Goal: Task Accomplishment & Management: Use online tool/utility

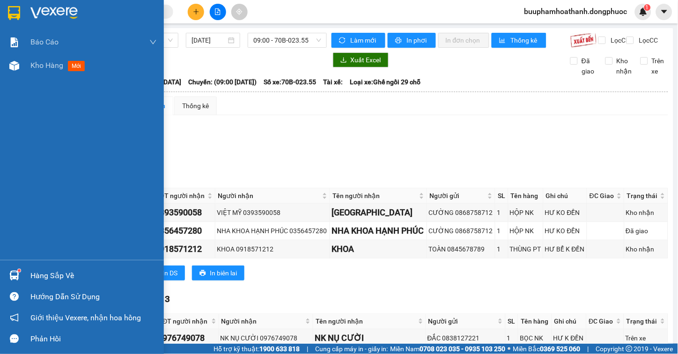
click at [15, 277] on img at bounding box center [14, 276] width 10 height 10
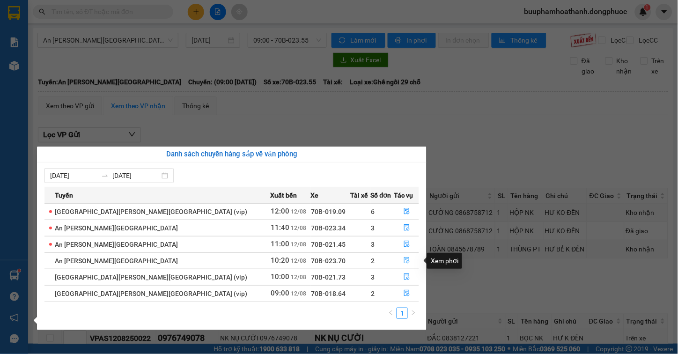
click at [405, 260] on button "button" at bounding box center [407, 260] width 24 height 15
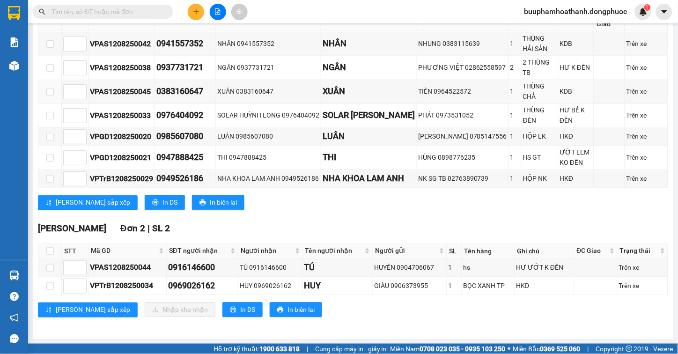
scroll to position [366, 0]
click at [47, 253] on input "checkbox" at bounding box center [49, 250] width 7 height 7
checkbox input "true"
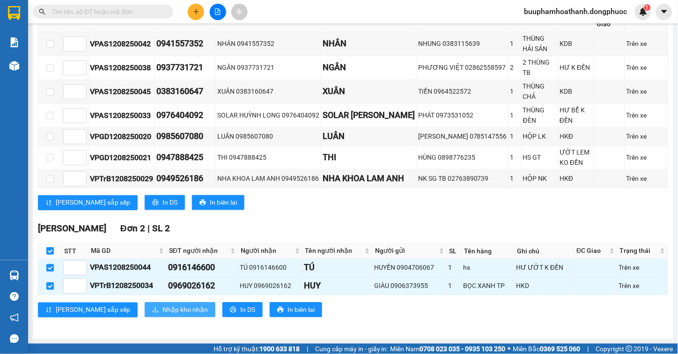
click at [152, 307] on icon "download" at bounding box center [155, 310] width 7 height 7
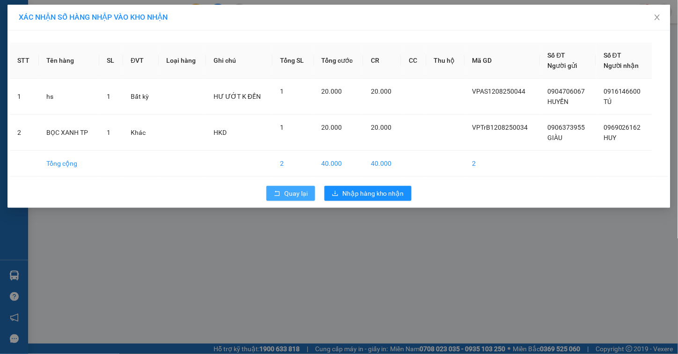
click at [275, 191] on icon "rollback" at bounding box center [277, 193] width 7 height 7
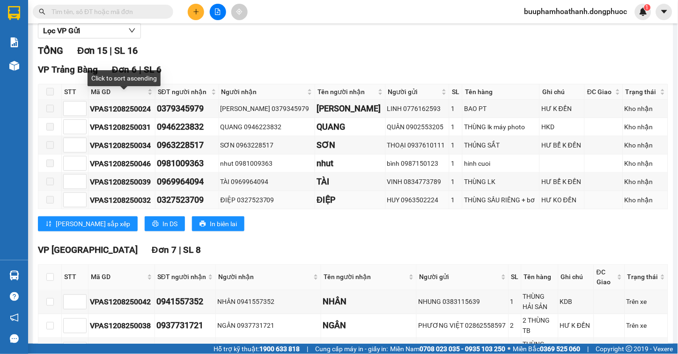
scroll to position [156, 0]
